Goal: Find specific page/section: Find specific page/section

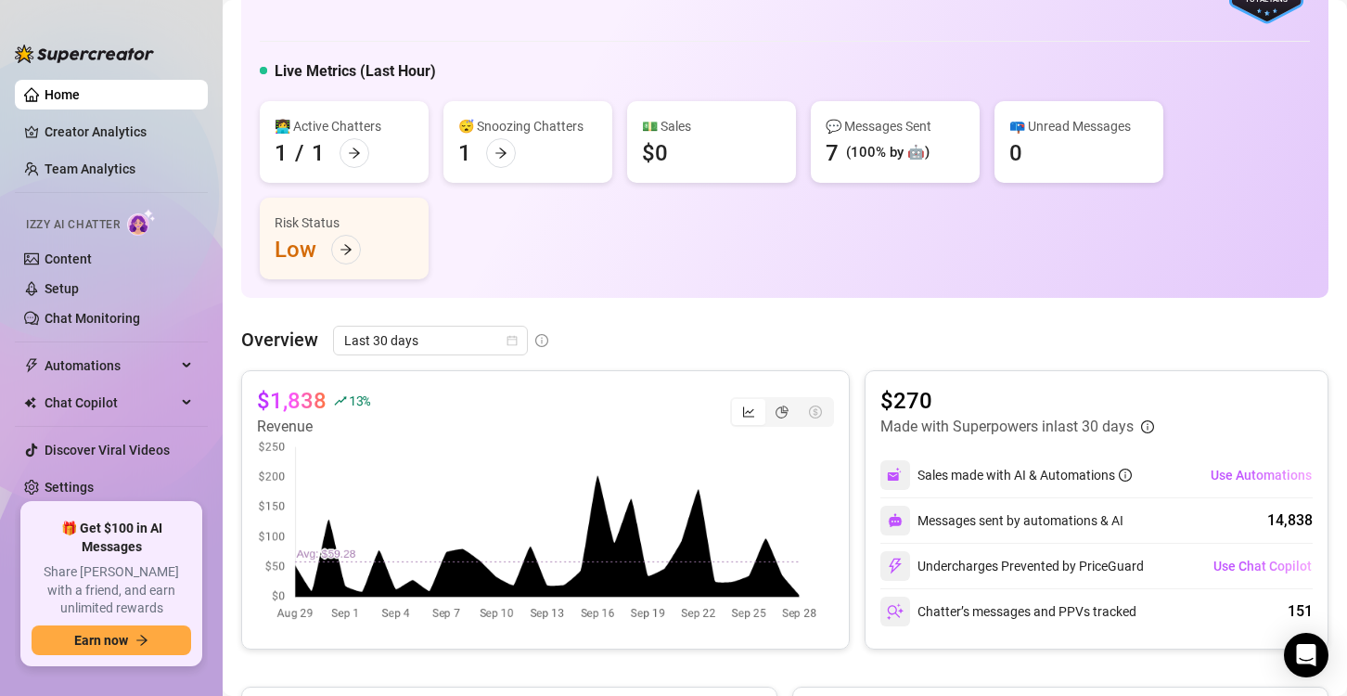
scroll to position [464, 0]
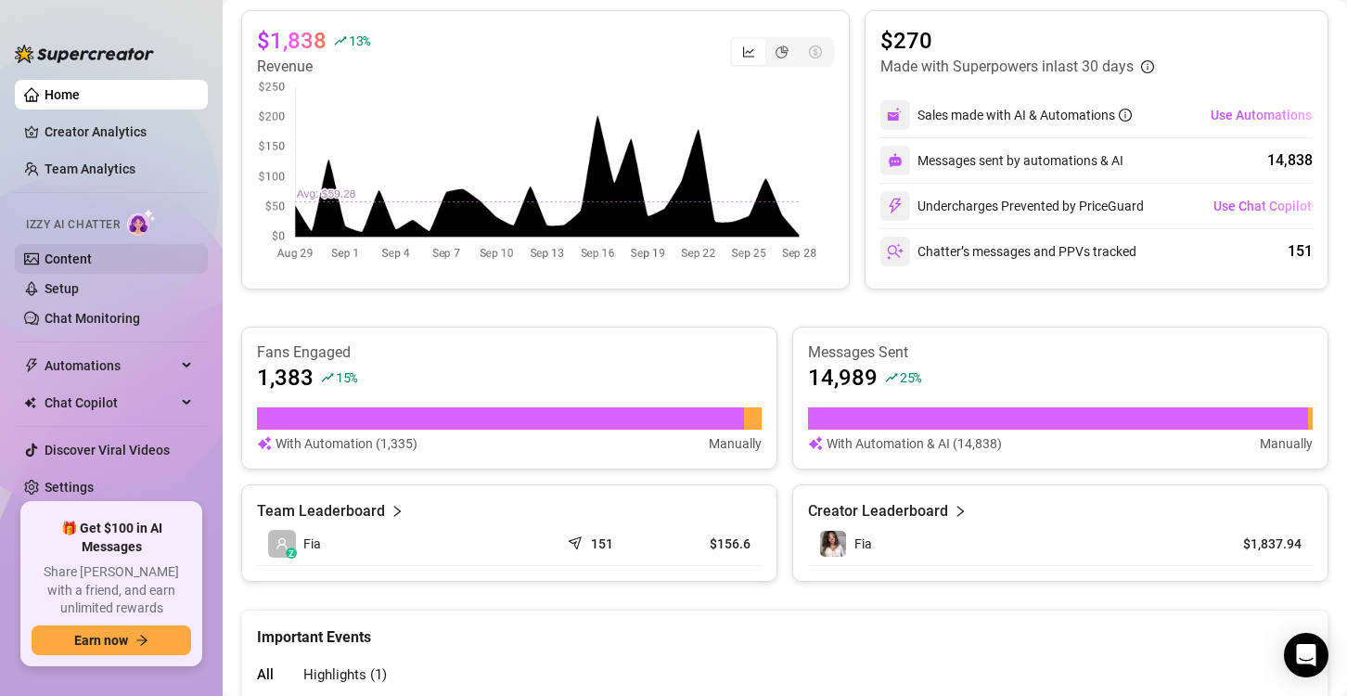
click at [77, 262] on link "Content" at bounding box center [68, 258] width 47 height 15
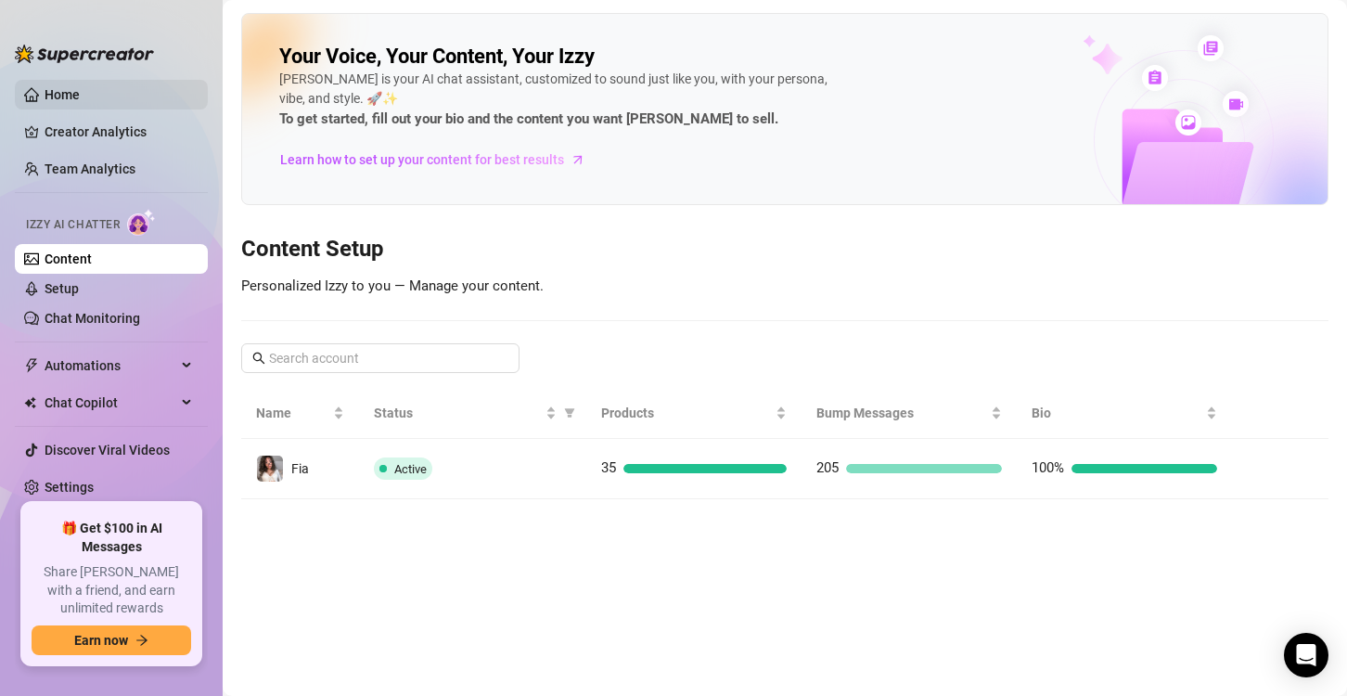
click at [80, 89] on link "Home" at bounding box center [62, 94] width 35 height 15
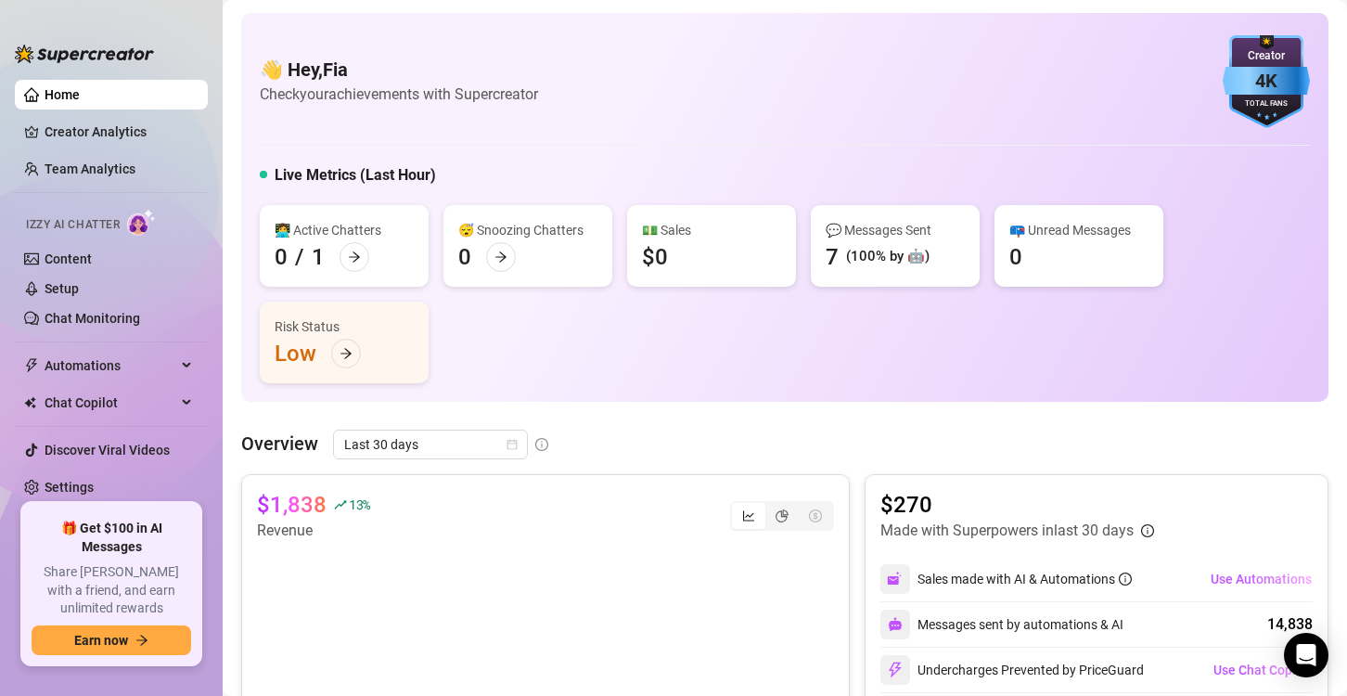
click at [0, 115] on aside "Home Creator Analytics Team Analytics Izzy AI Chatter Content Setup Chat Monito…" at bounding box center [111, 348] width 223 height 696
click at [92, 259] on link "Content" at bounding box center [68, 258] width 47 height 15
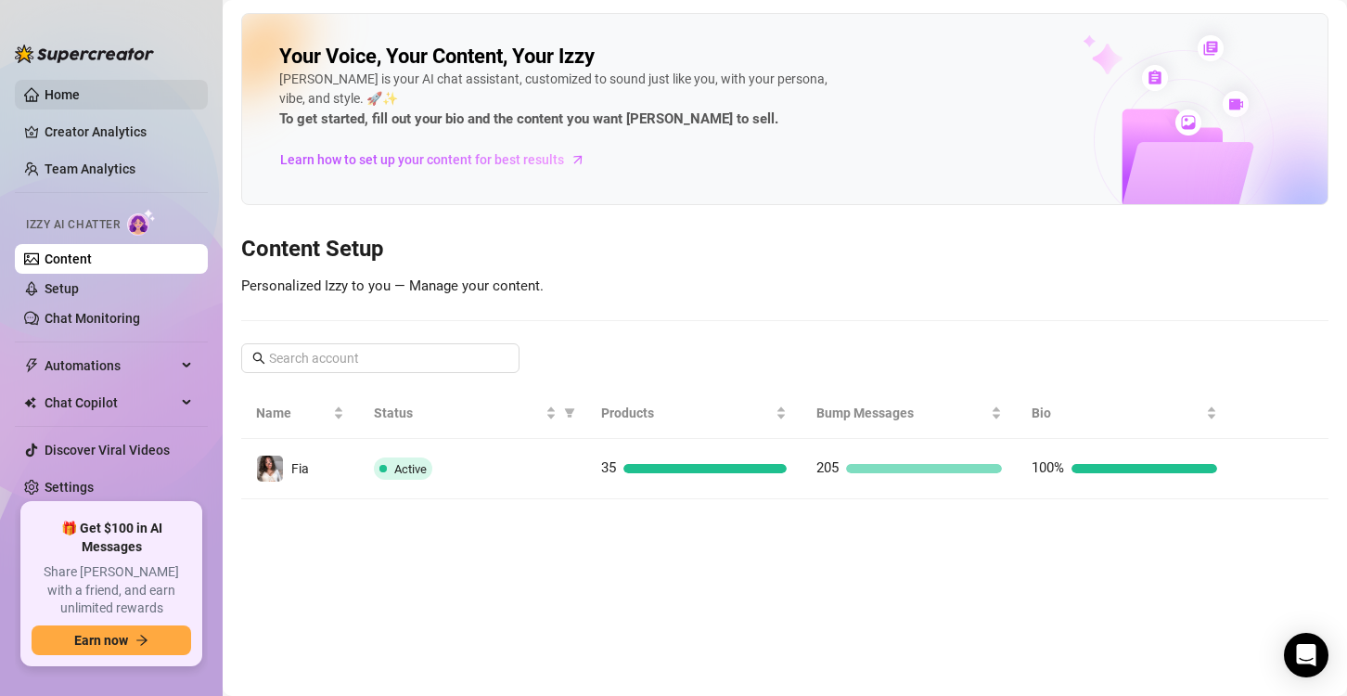
click at [80, 87] on link "Home" at bounding box center [62, 94] width 35 height 15
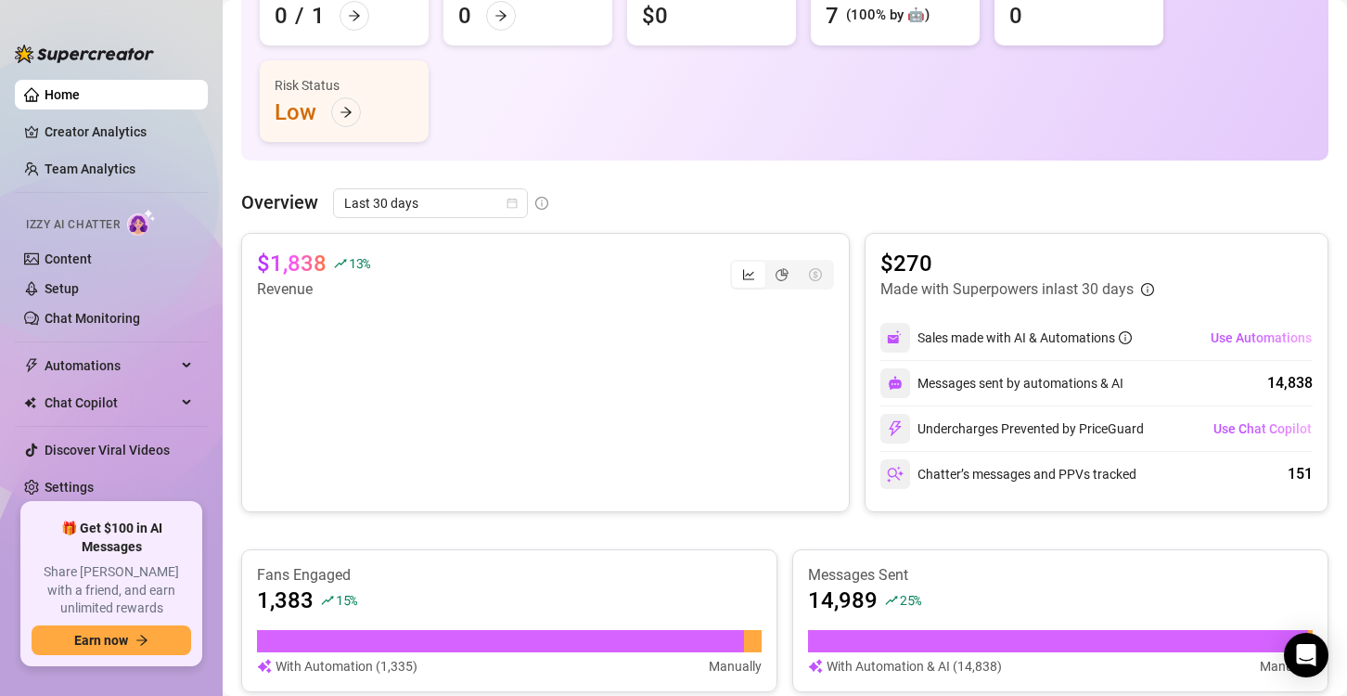
scroll to position [278, 0]
